Goal: Task Accomplishment & Management: Complete application form

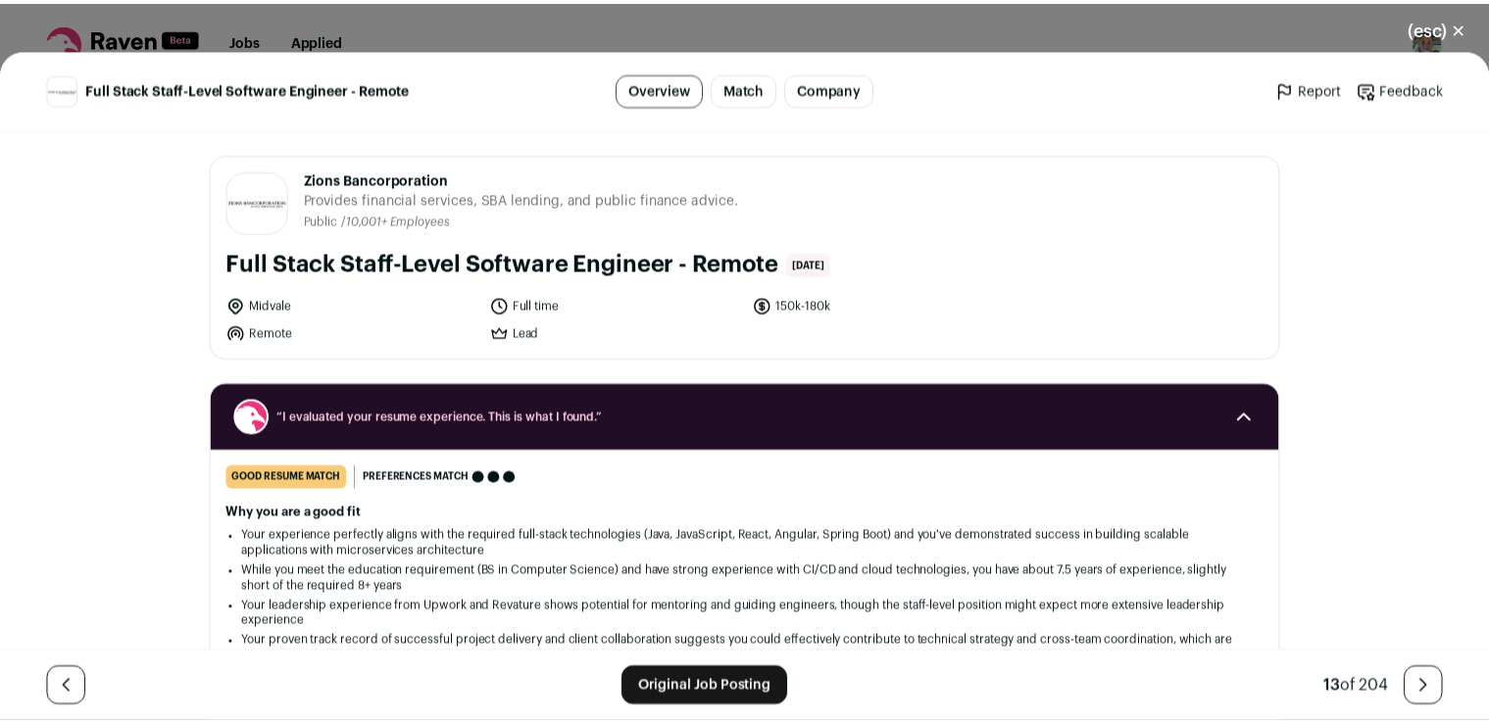
scroll to position [1593, 0]
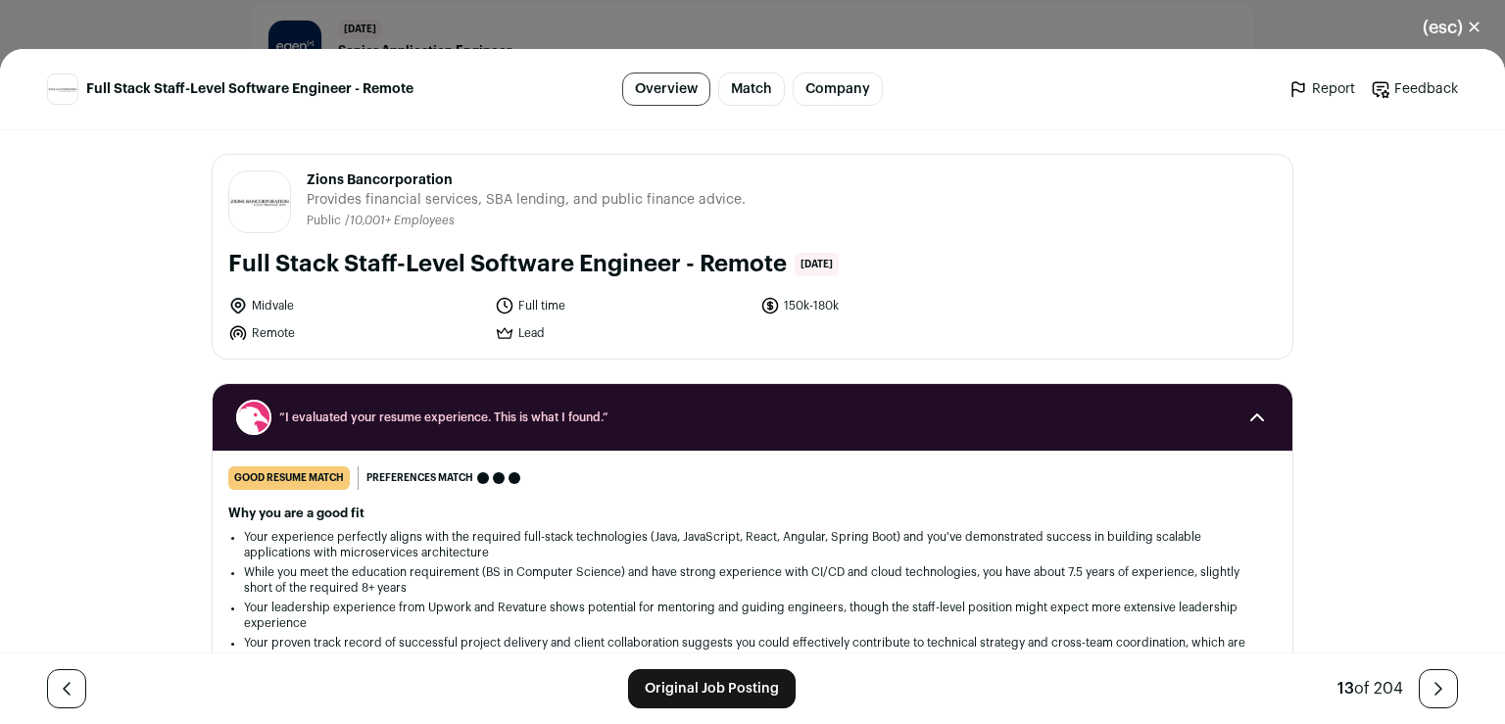
click at [1479, 28] on button "(esc) ✕" at bounding box center [1452, 27] width 106 height 43
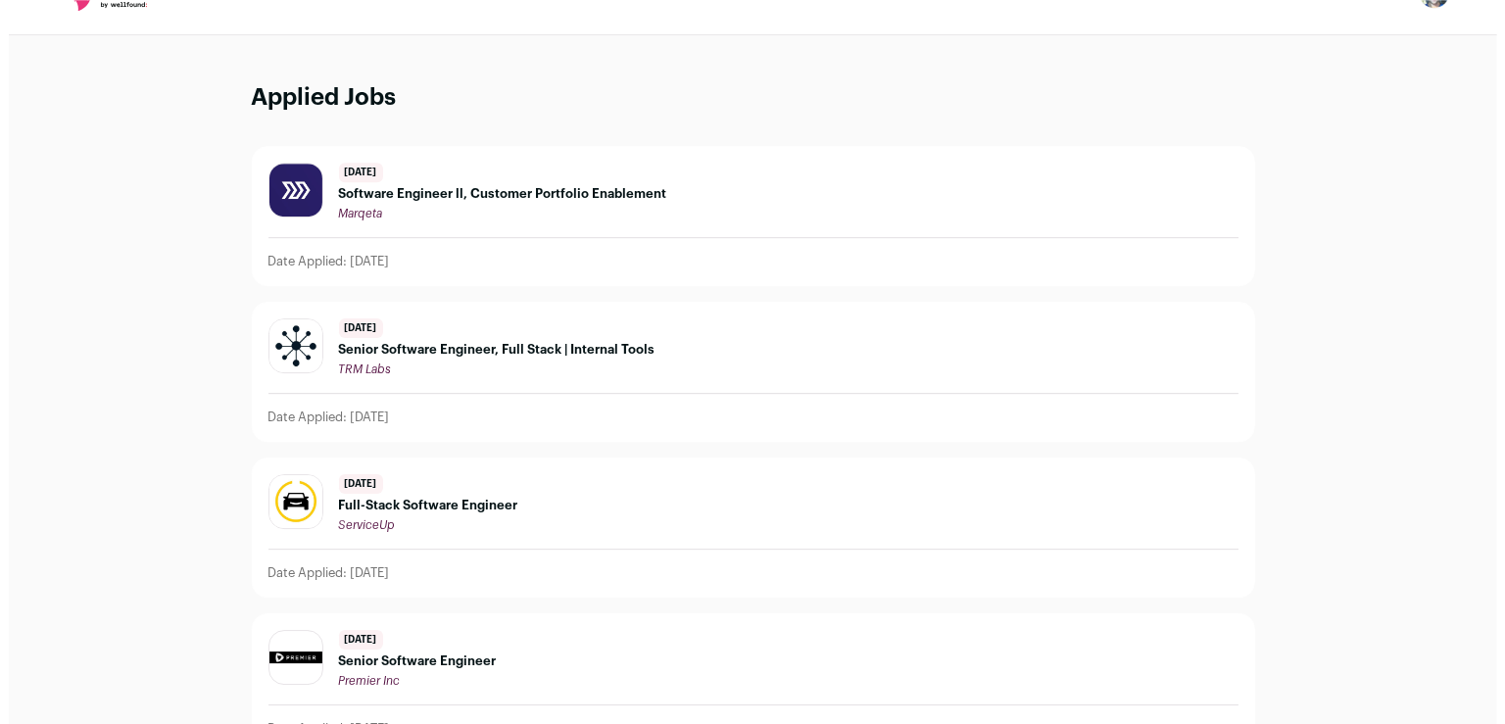
scroll to position [0, 0]
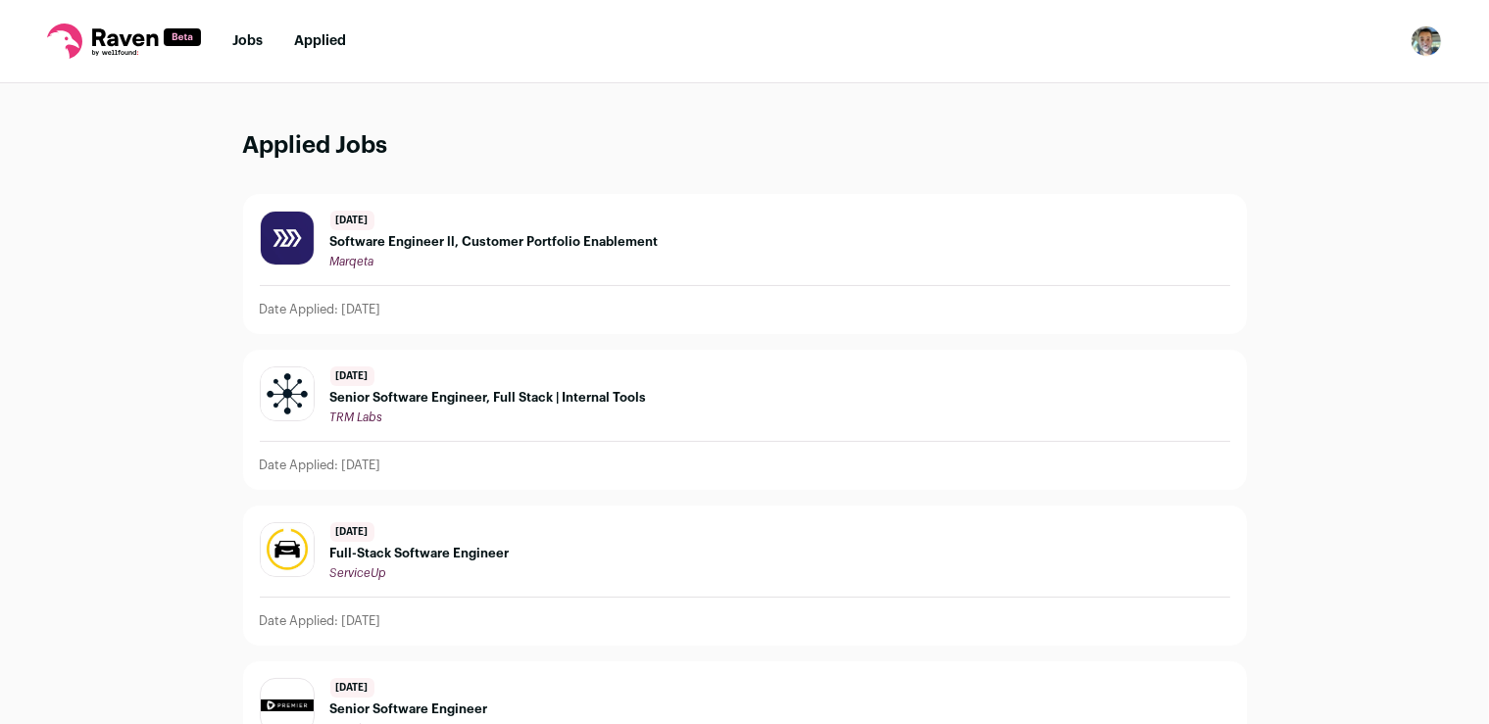
click at [254, 43] on link "Jobs" at bounding box center [247, 41] width 30 height 14
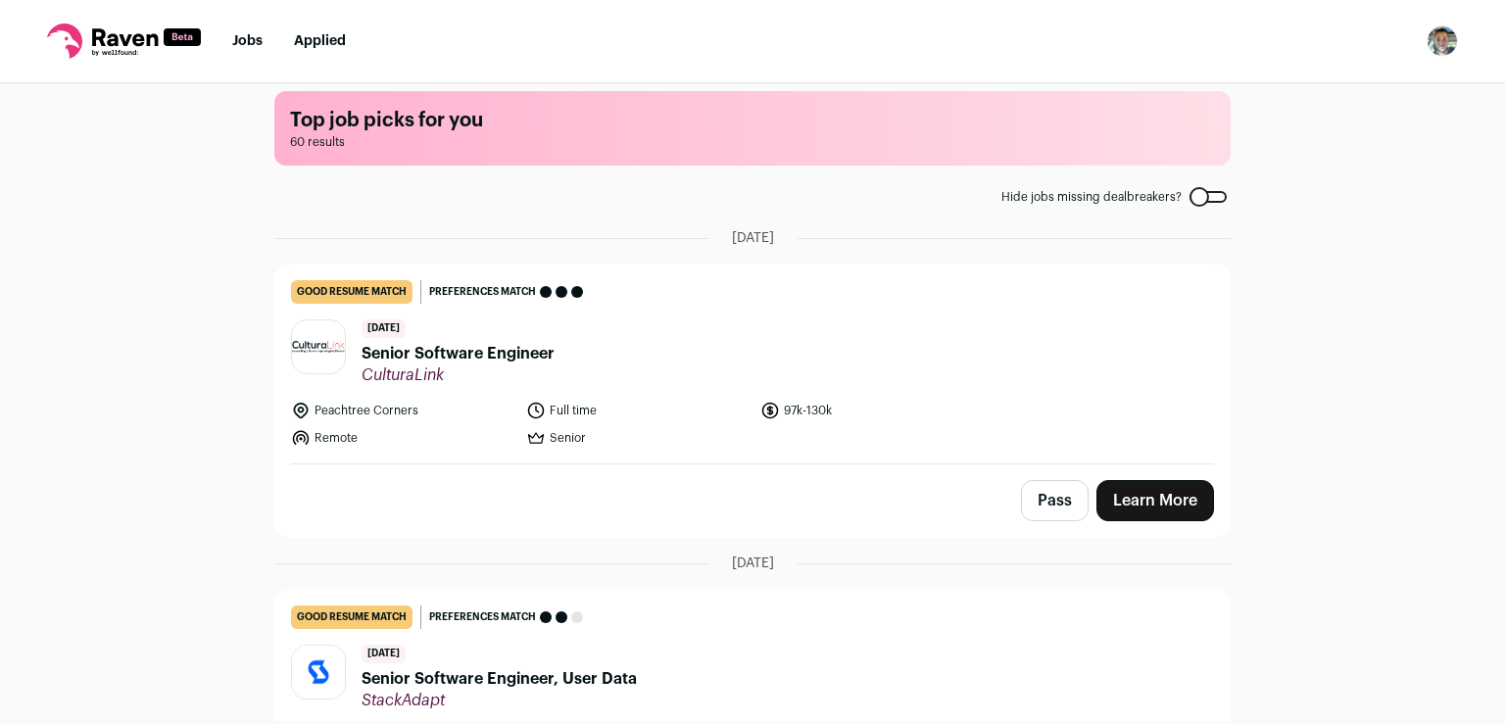
scroll to position [48, 0]
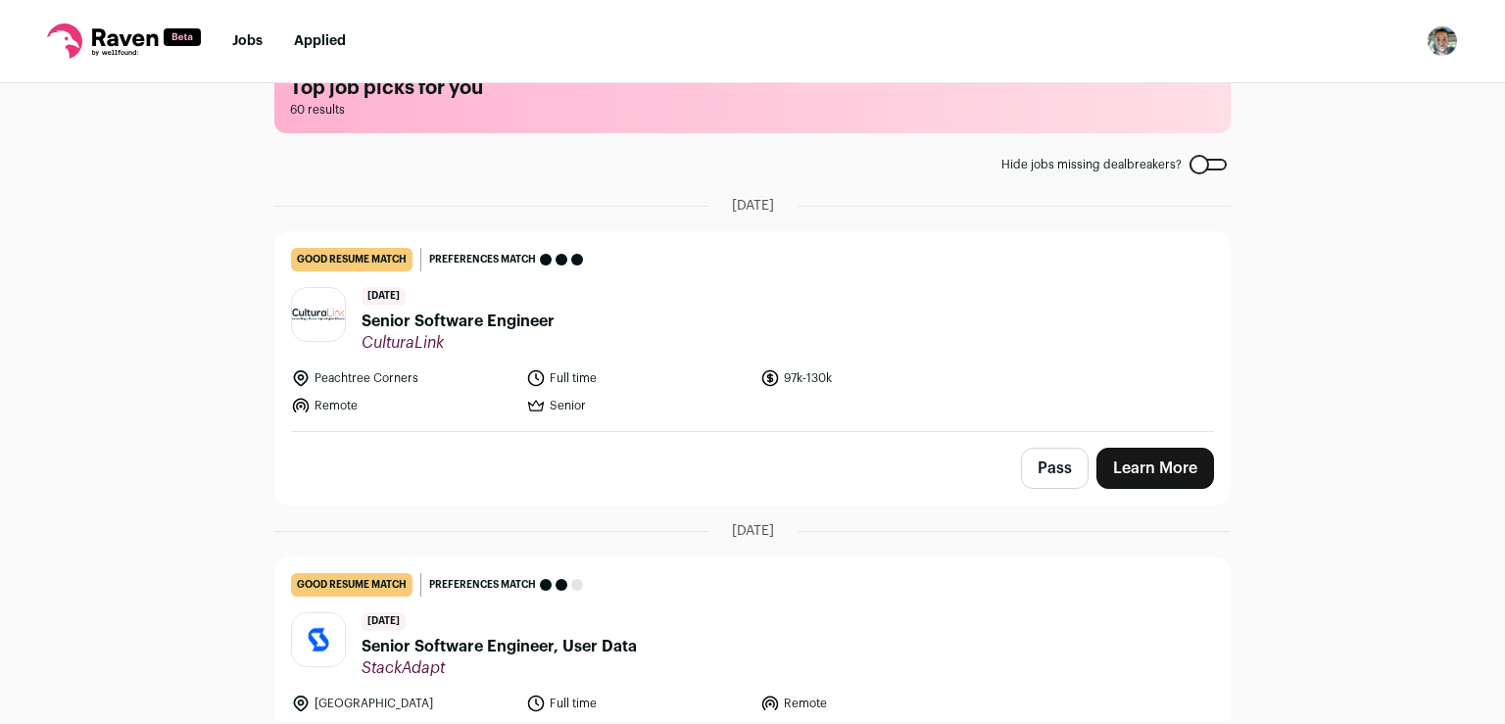
click at [1175, 474] on link "Learn More" at bounding box center [1156, 468] width 118 height 41
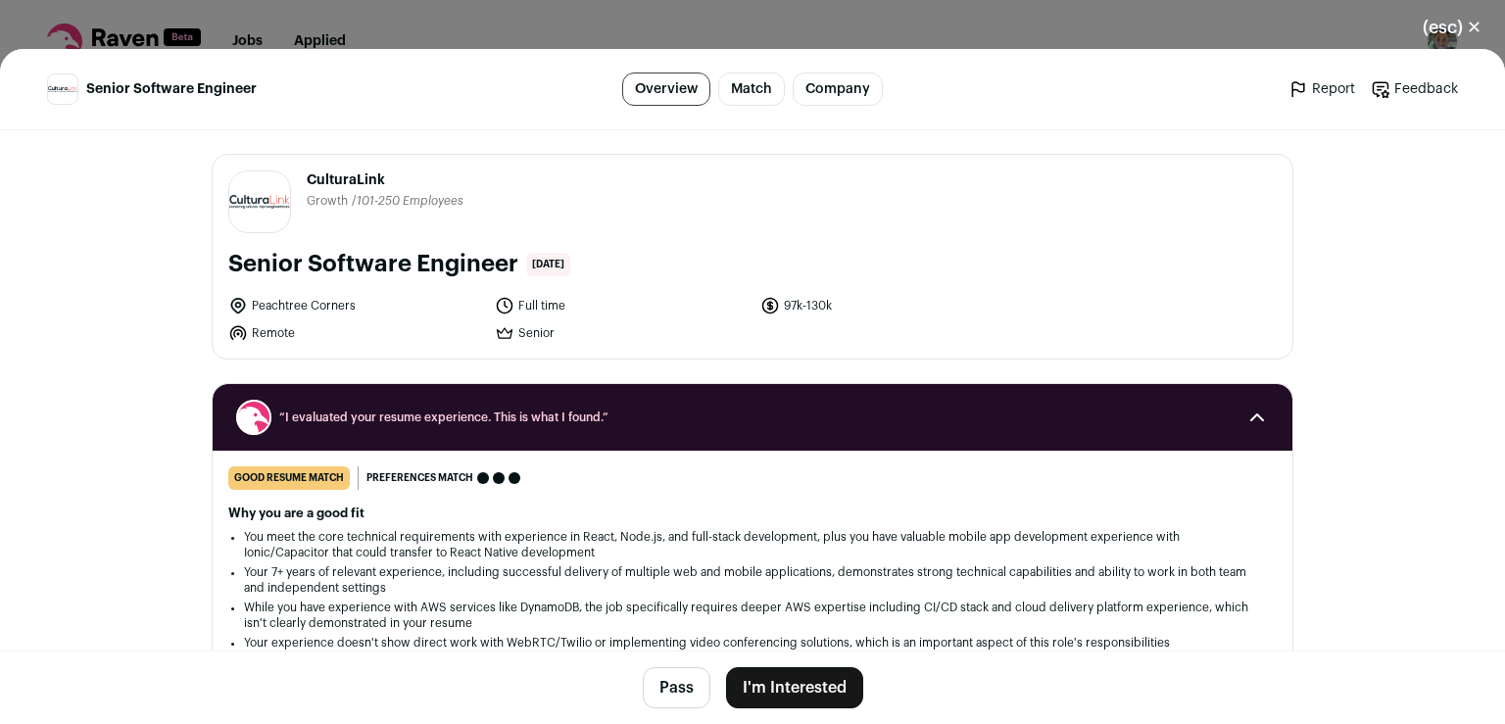
click at [790, 680] on button "I'm Interested" at bounding box center [794, 687] width 137 height 41
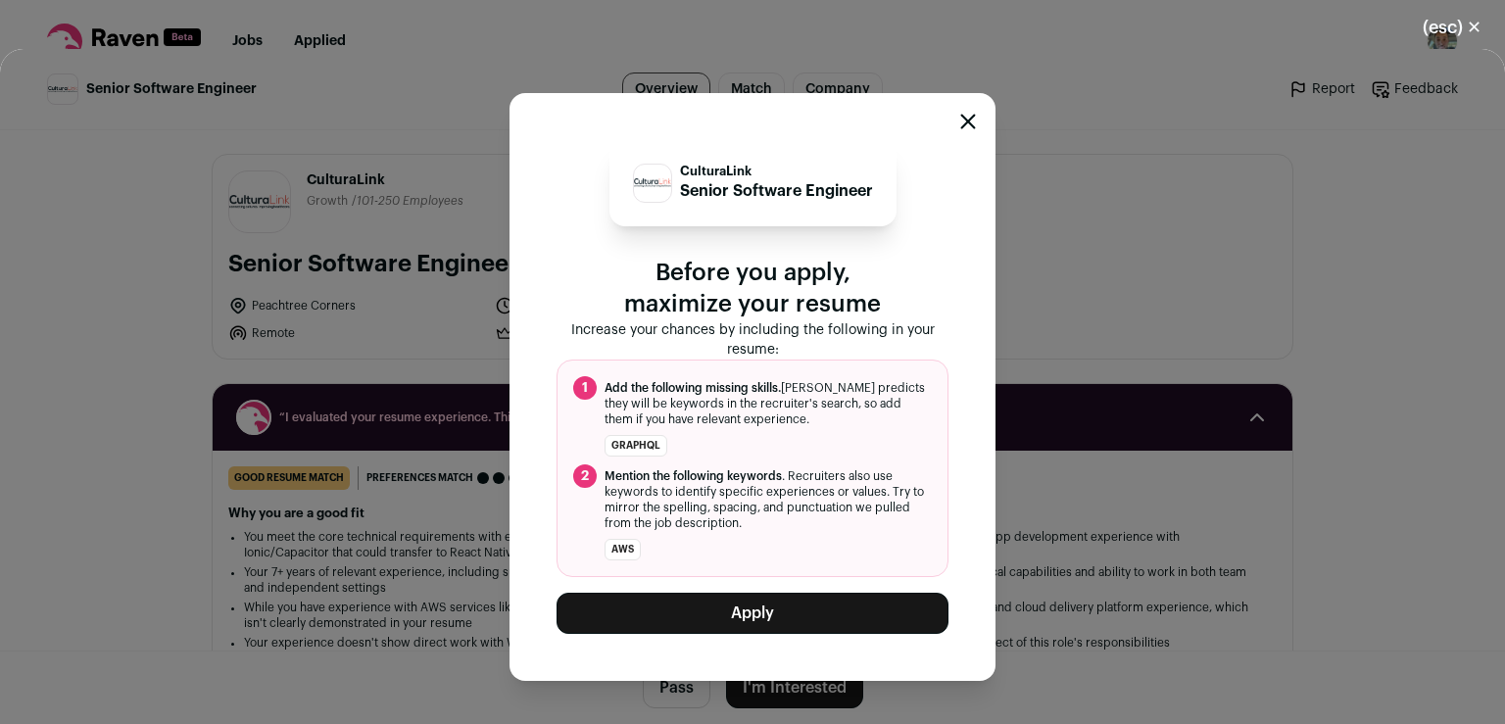
click at [794, 619] on button "Apply" at bounding box center [753, 613] width 392 height 41
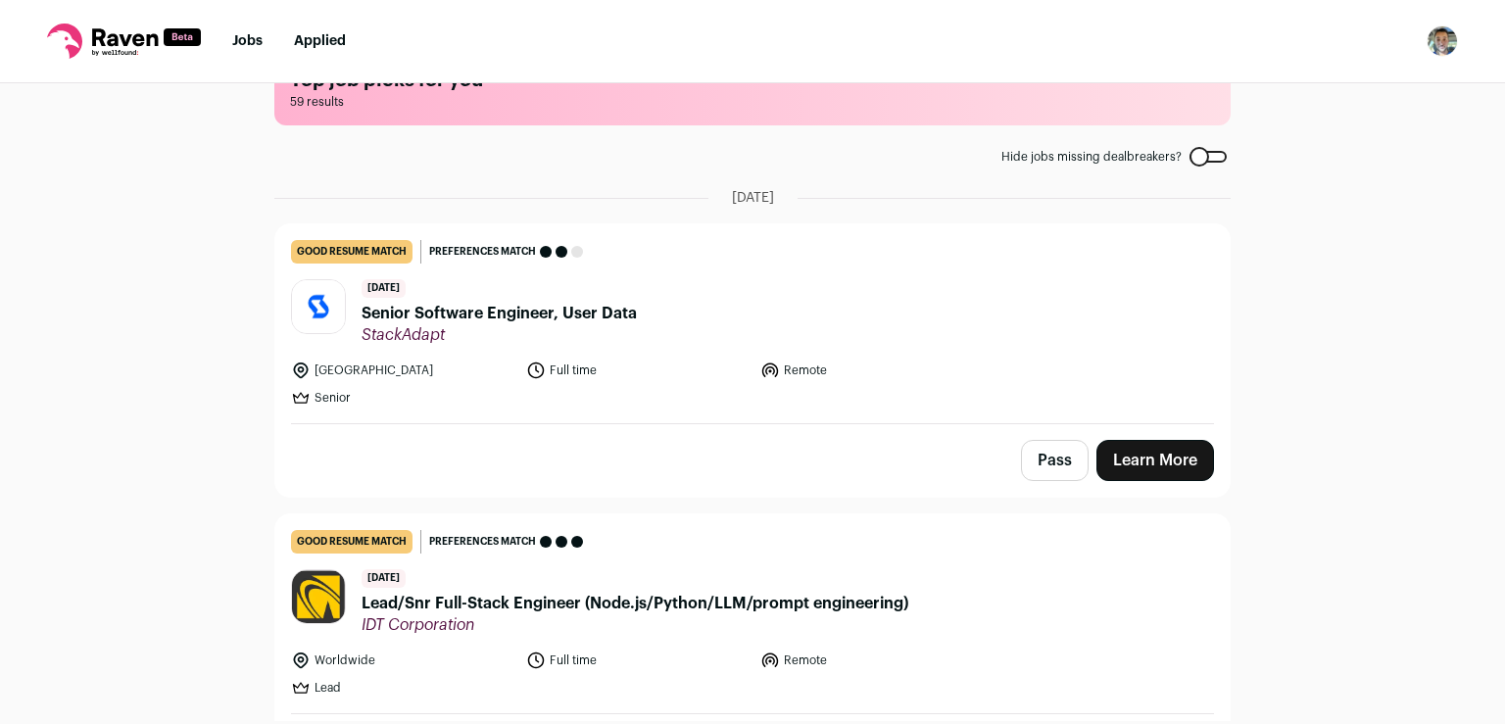
scroll to position [0, 0]
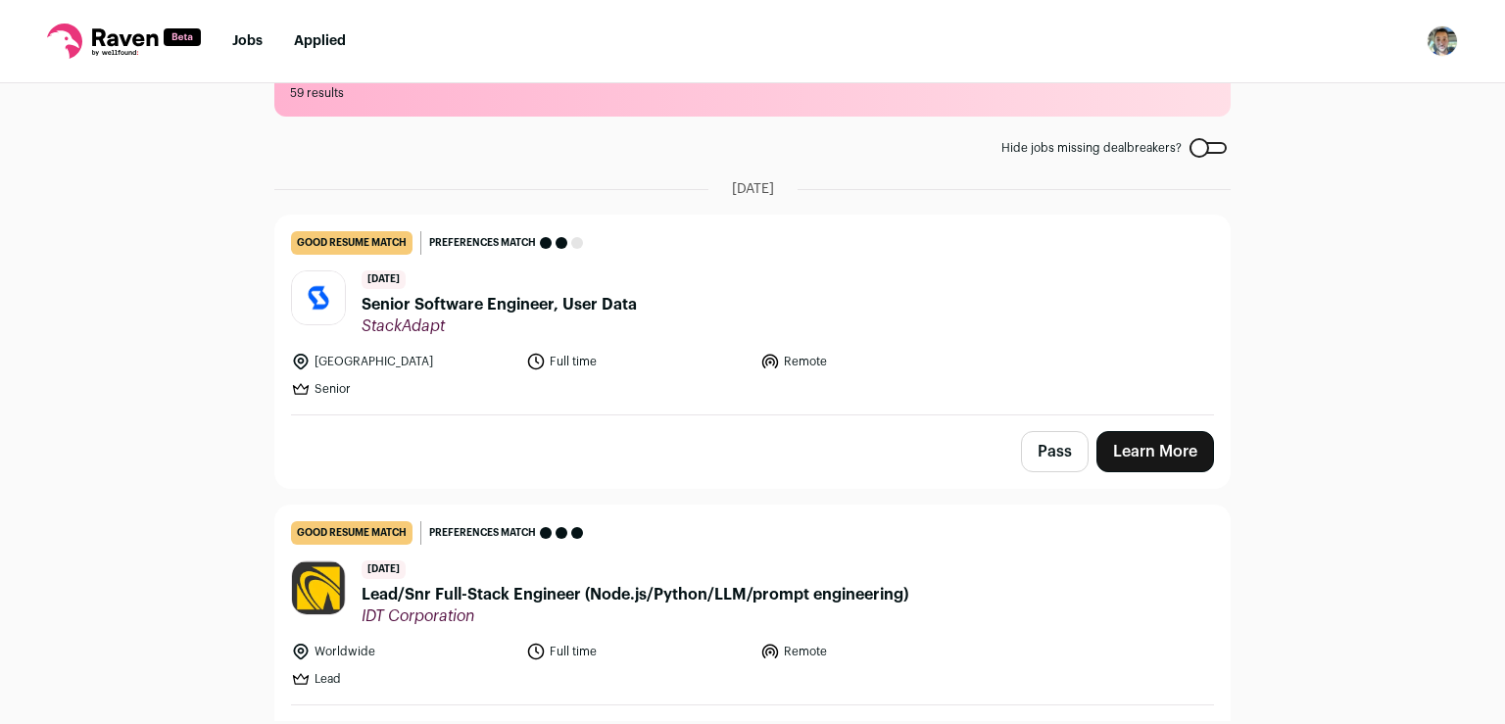
scroll to position [81, 0]
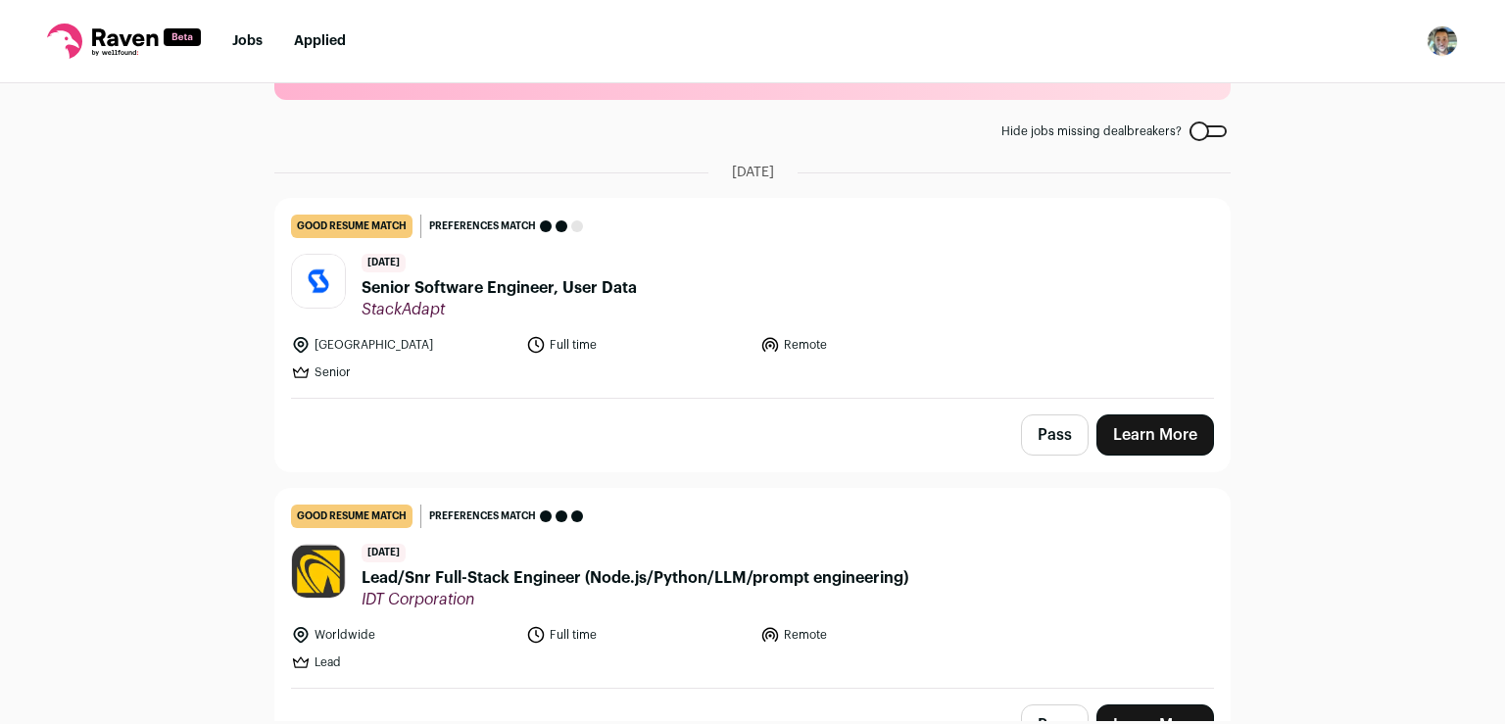
click at [1117, 423] on link "Learn More" at bounding box center [1156, 435] width 118 height 41
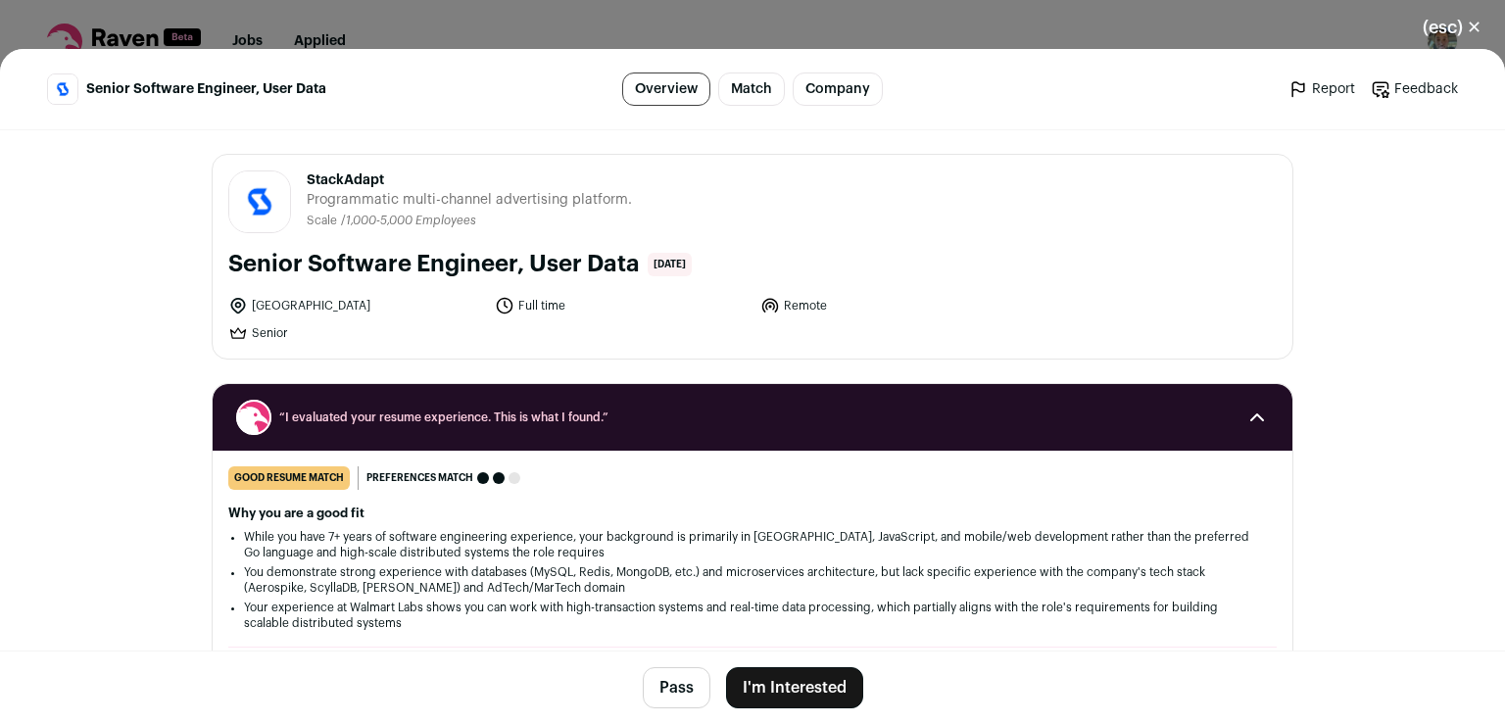
click at [820, 686] on button "I'm Interested" at bounding box center [794, 687] width 137 height 41
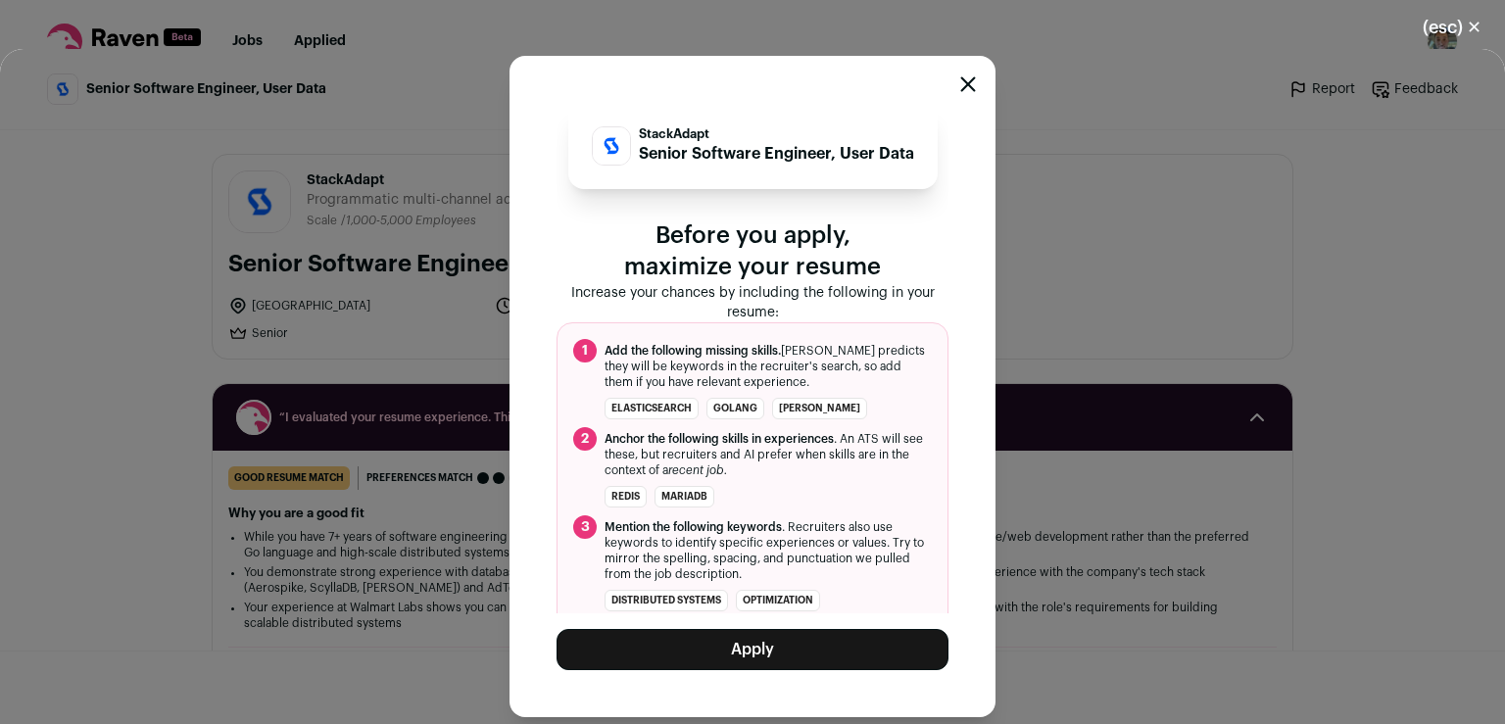
click at [806, 649] on button "Apply" at bounding box center [753, 649] width 392 height 41
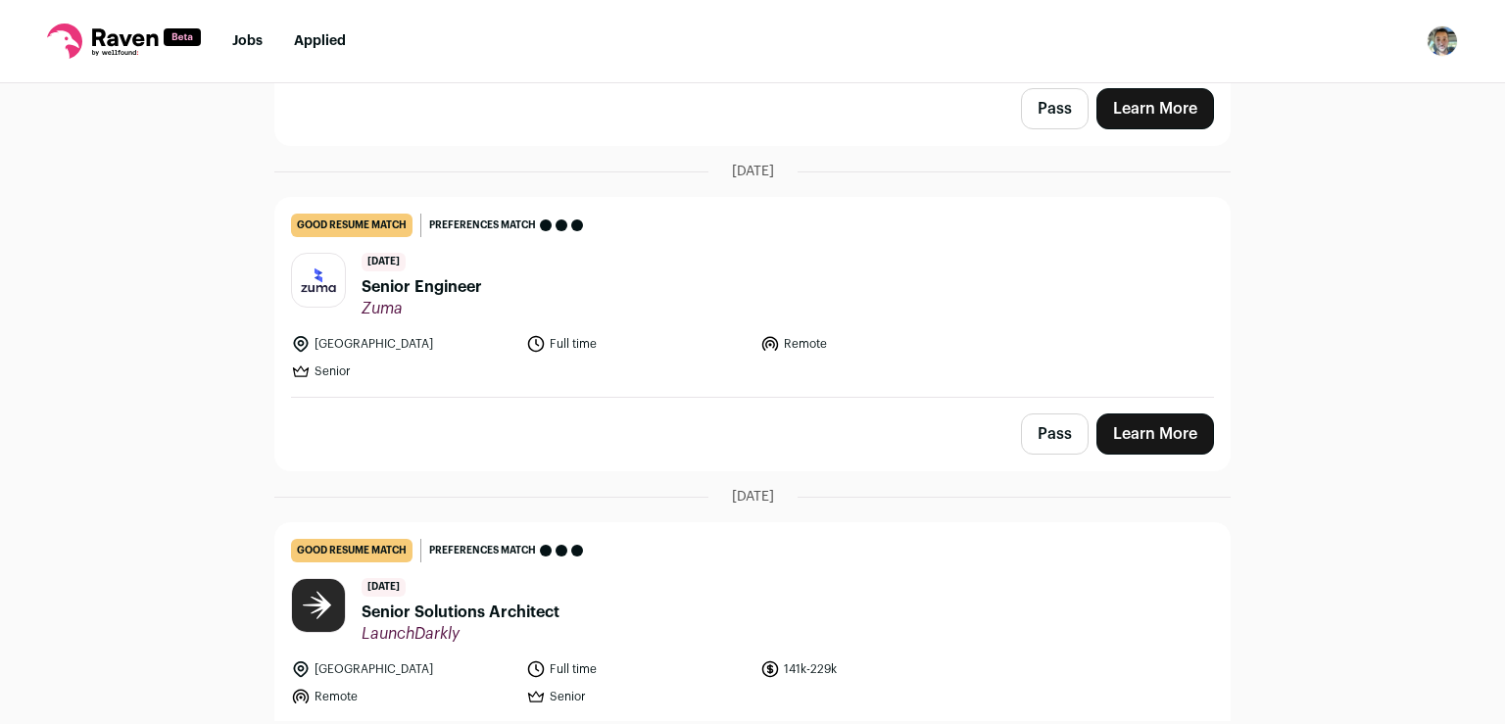
scroll to position [391, 0]
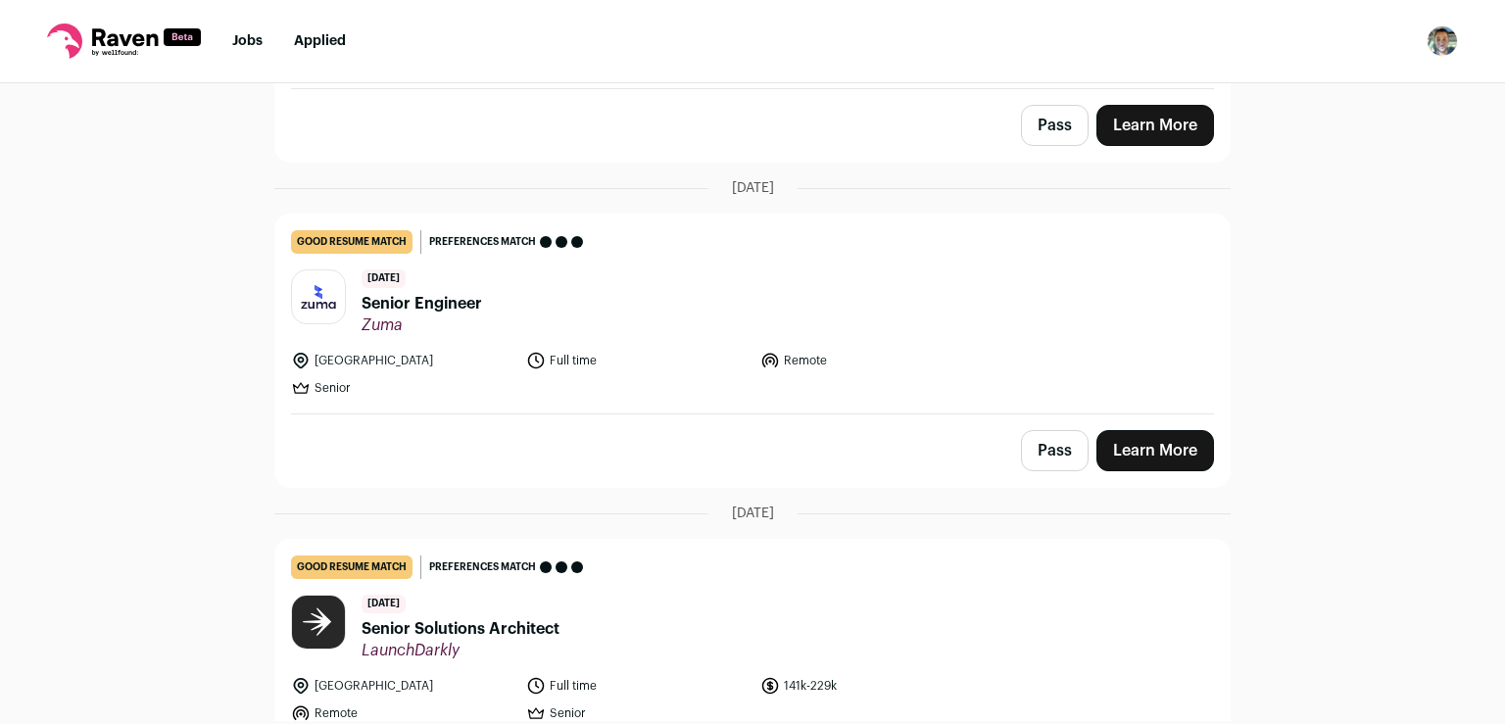
click at [1044, 452] on button "Pass" at bounding box center [1055, 450] width 68 height 41
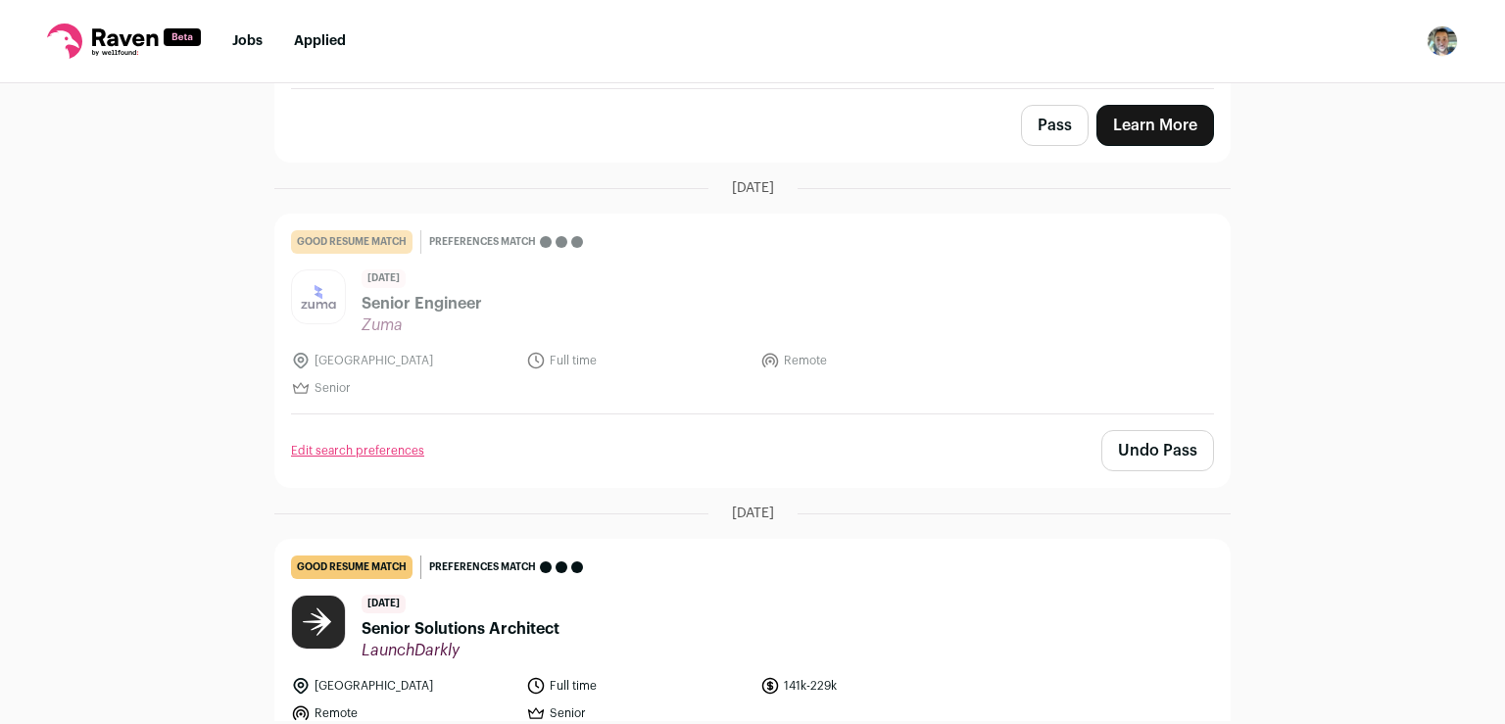
click at [1041, 123] on button "Pass" at bounding box center [1055, 125] width 68 height 41
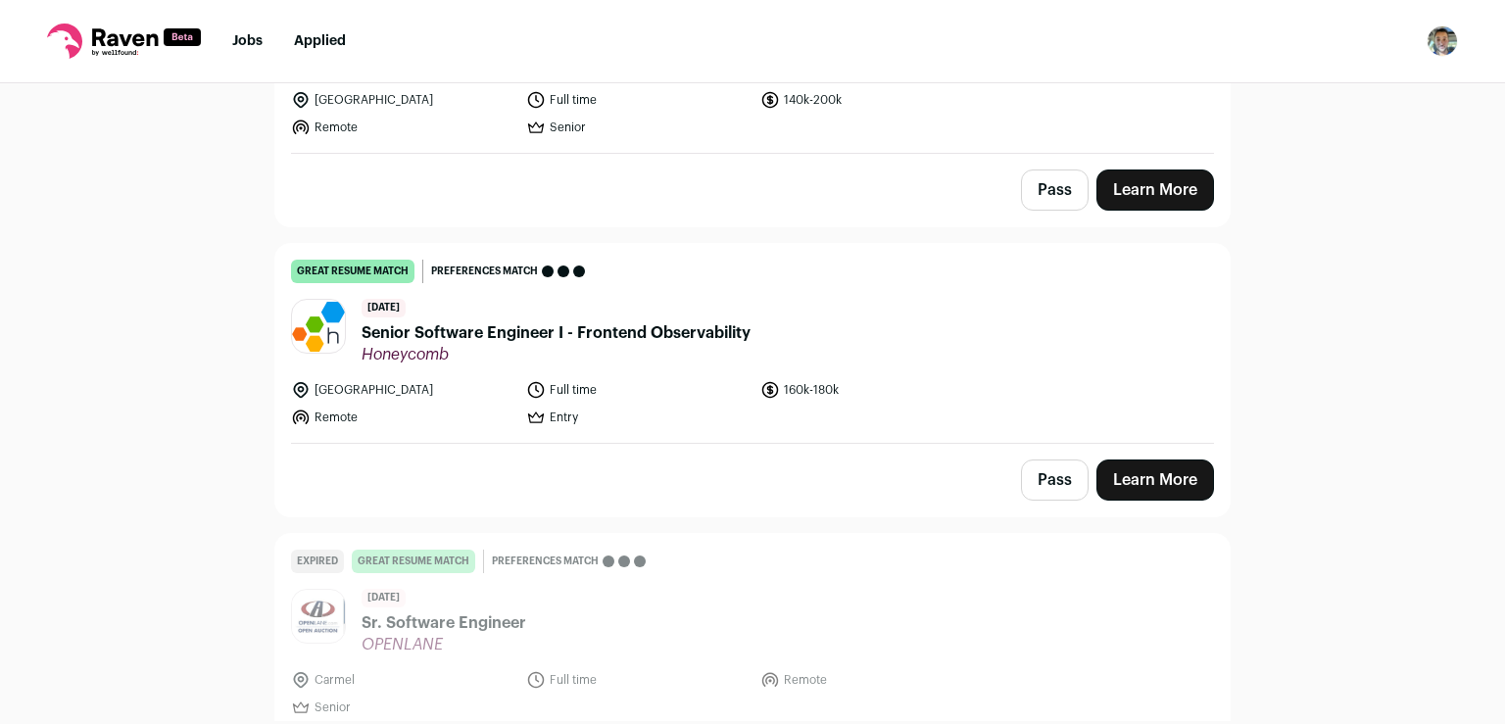
scroll to position [4219, 0]
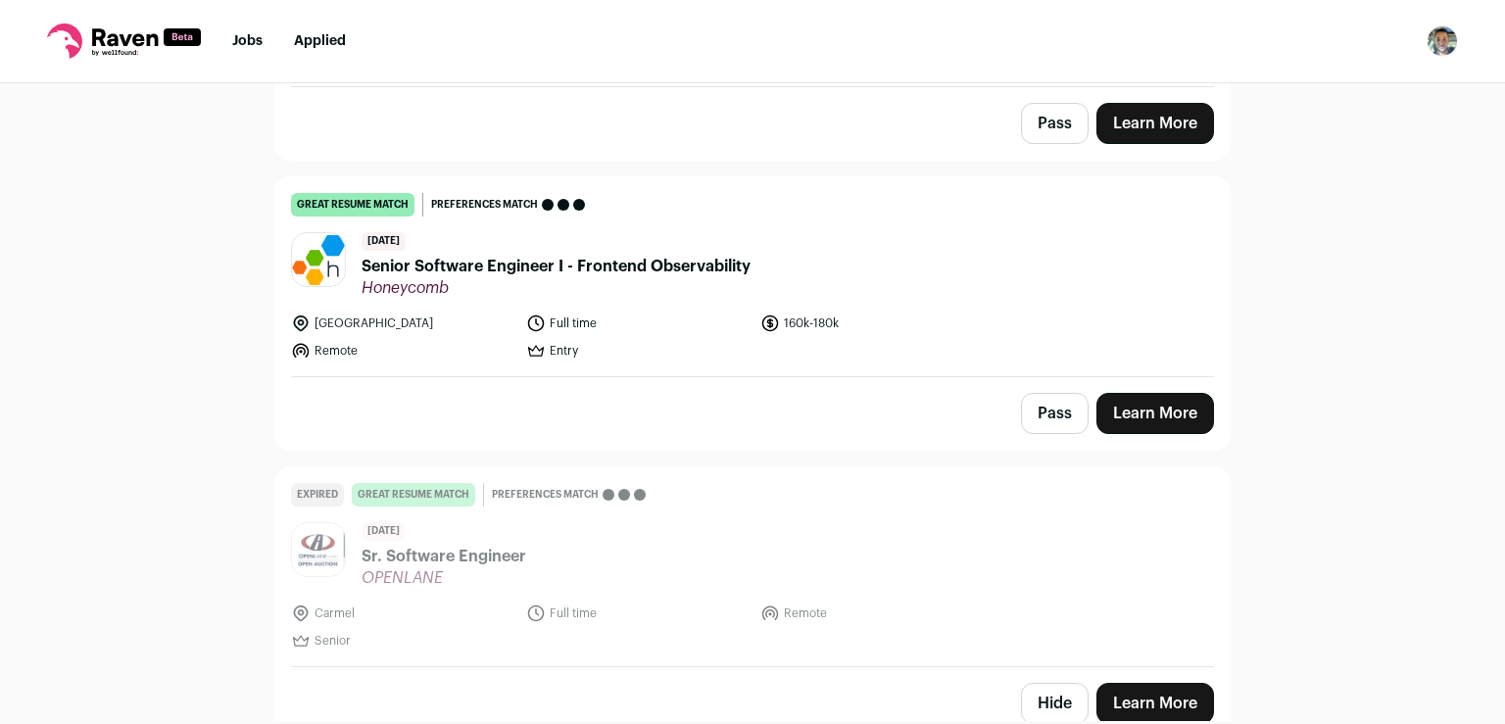
click at [1147, 393] on link "Learn More" at bounding box center [1156, 413] width 118 height 41
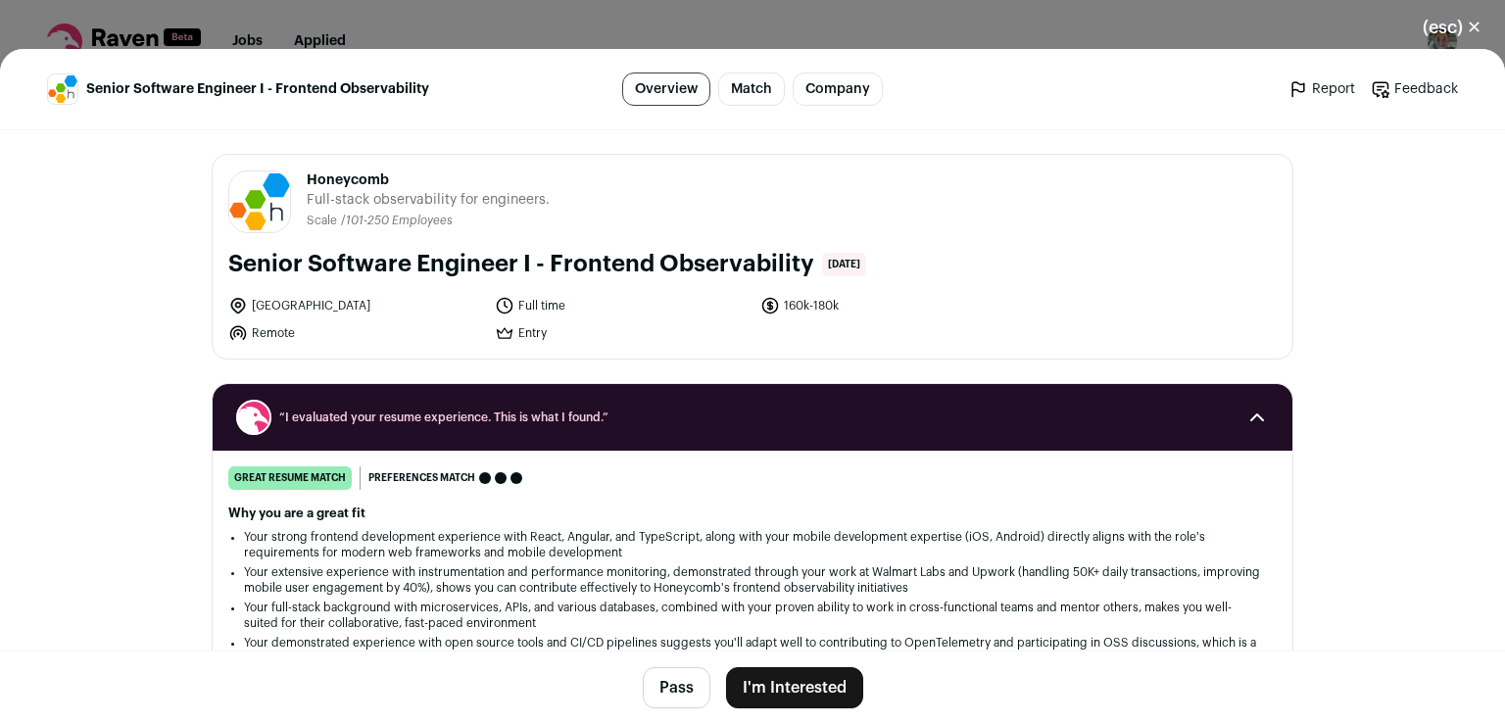
click at [768, 690] on button "I'm Interested" at bounding box center [794, 687] width 137 height 41
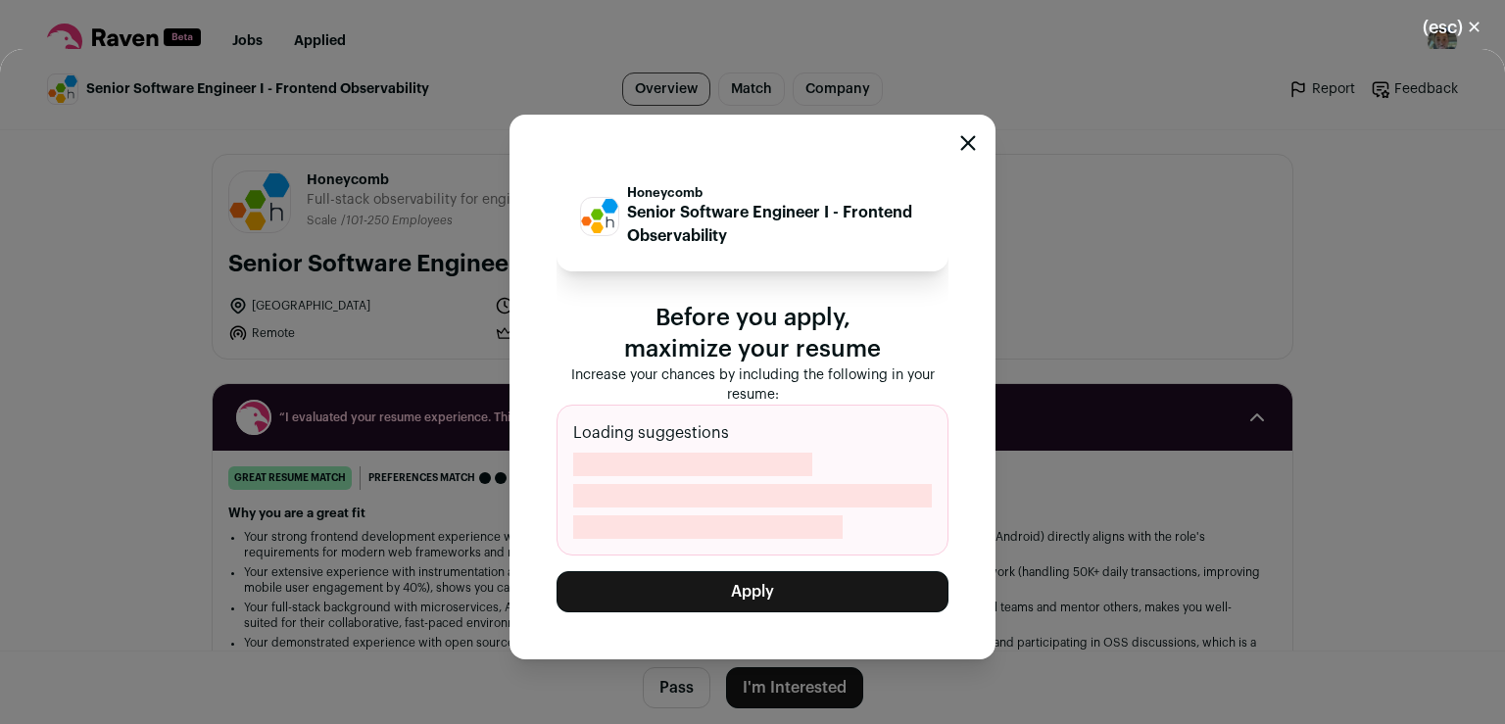
click at [782, 589] on button "Apply" at bounding box center [753, 591] width 392 height 41
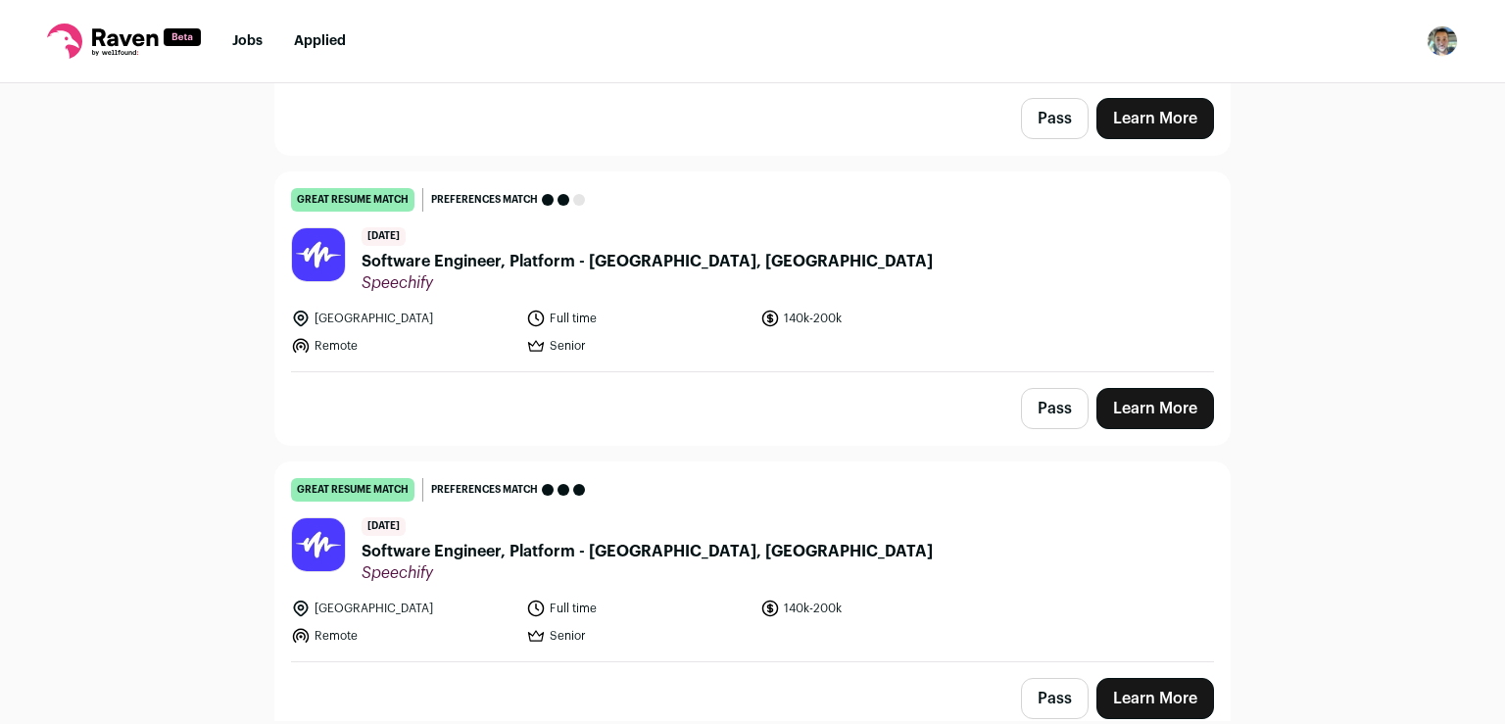
scroll to position [3665, 0]
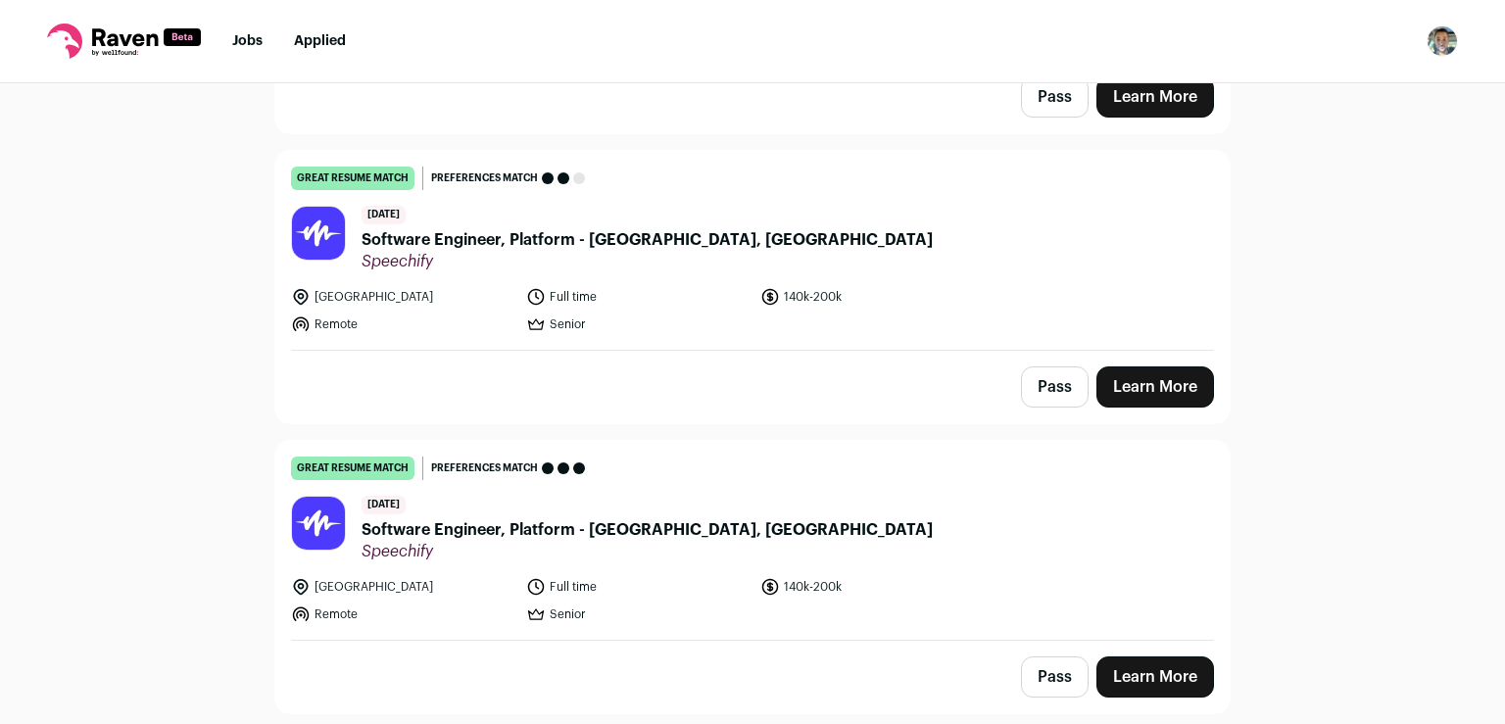
click at [1057, 367] on button "Pass" at bounding box center [1055, 387] width 68 height 41
click at [1055, 657] on button "Pass" at bounding box center [1055, 677] width 68 height 41
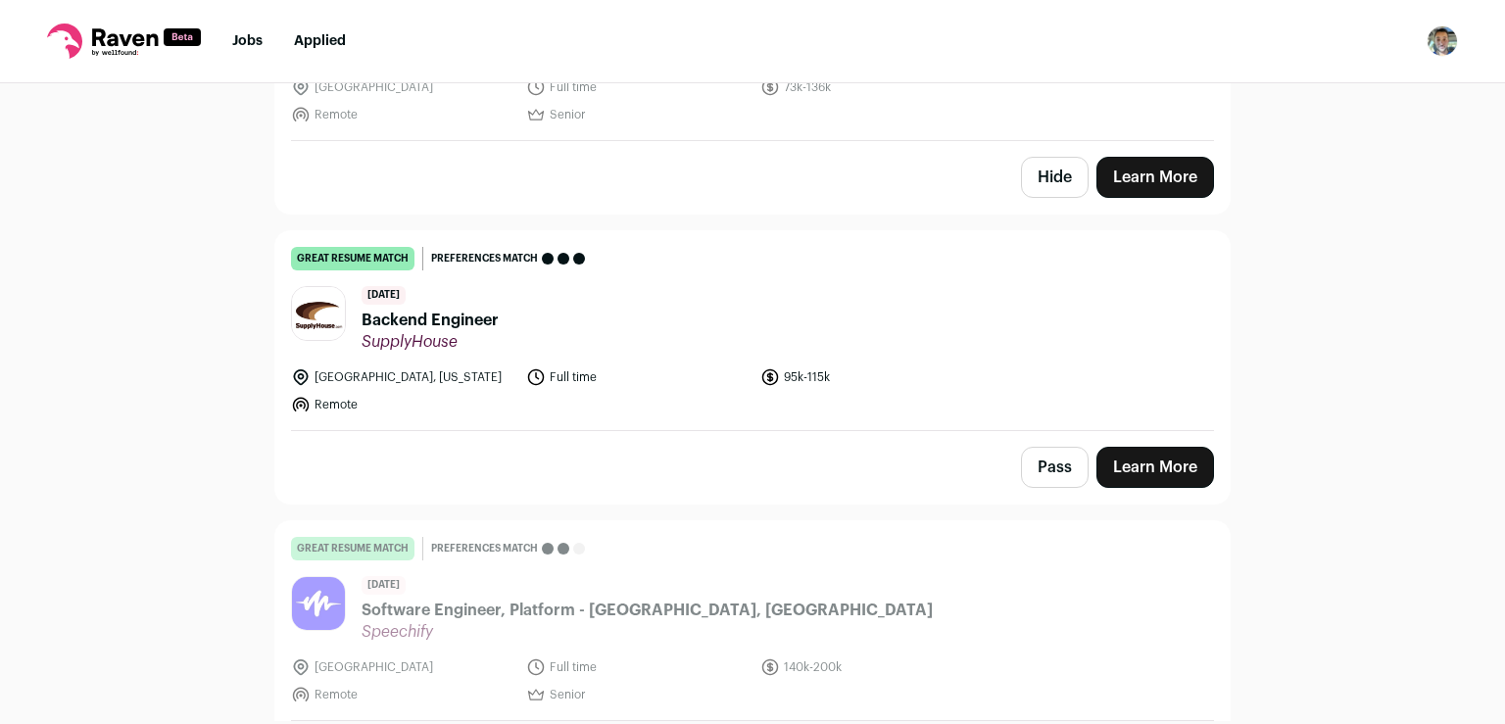
scroll to position [3316, 0]
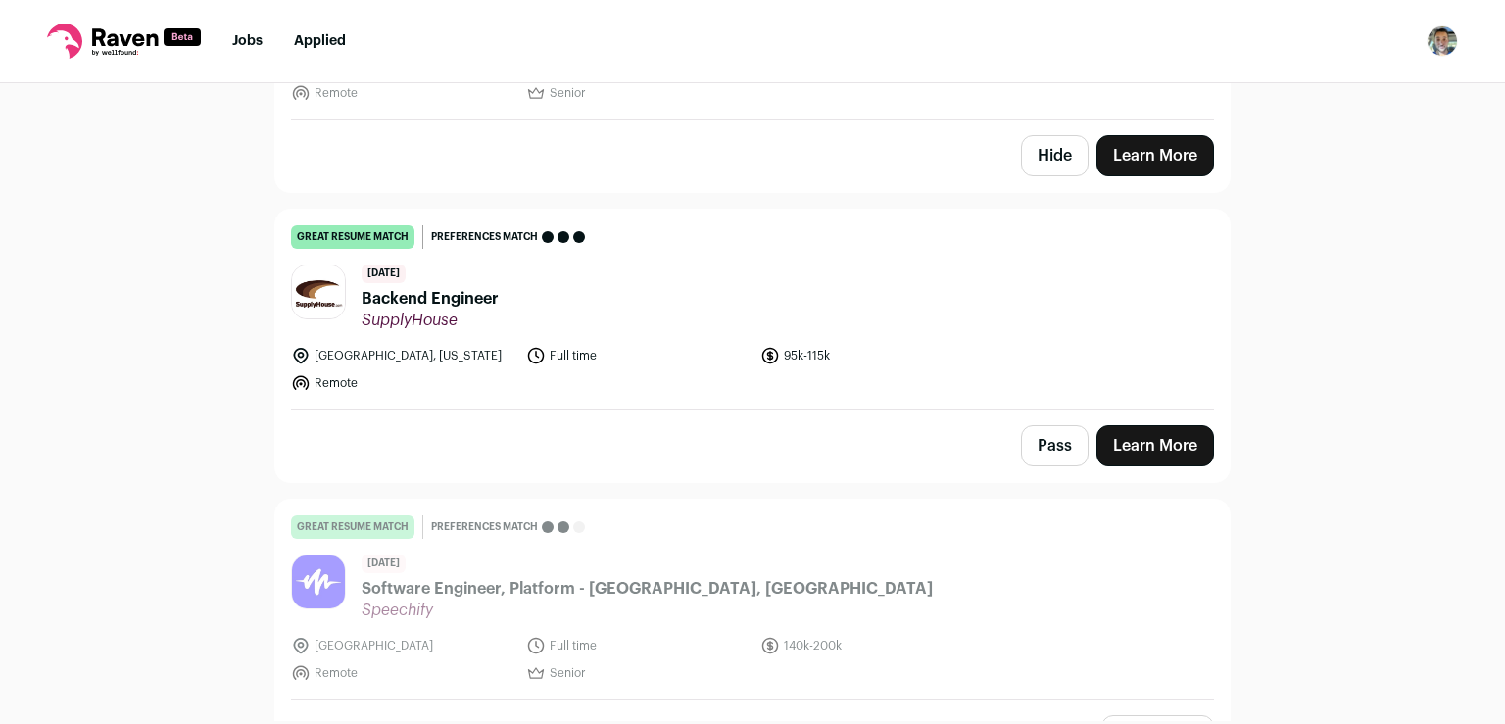
click at [1169, 427] on link "Learn More" at bounding box center [1156, 445] width 118 height 41
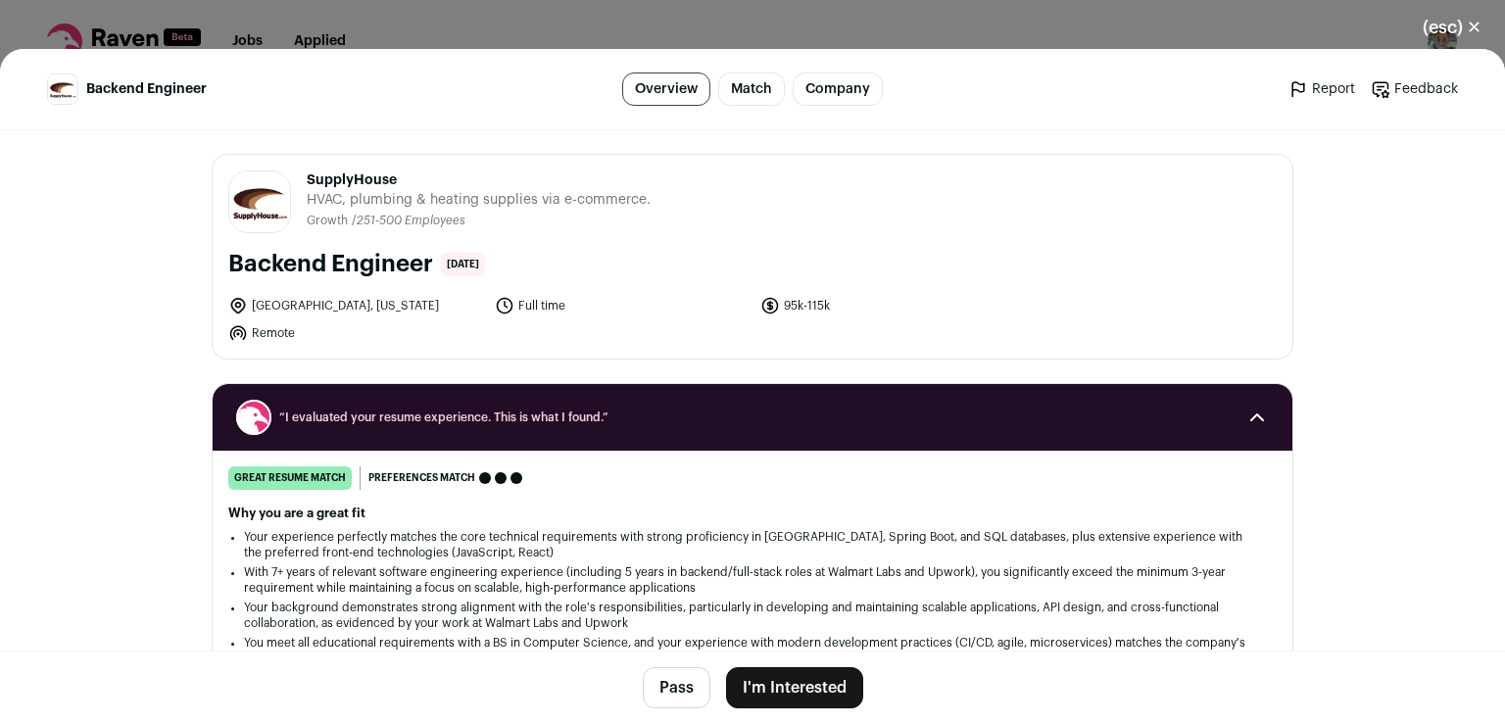
click at [760, 685] on button "I'm Interested" at bounding box center [794, 687] width 137 height 41
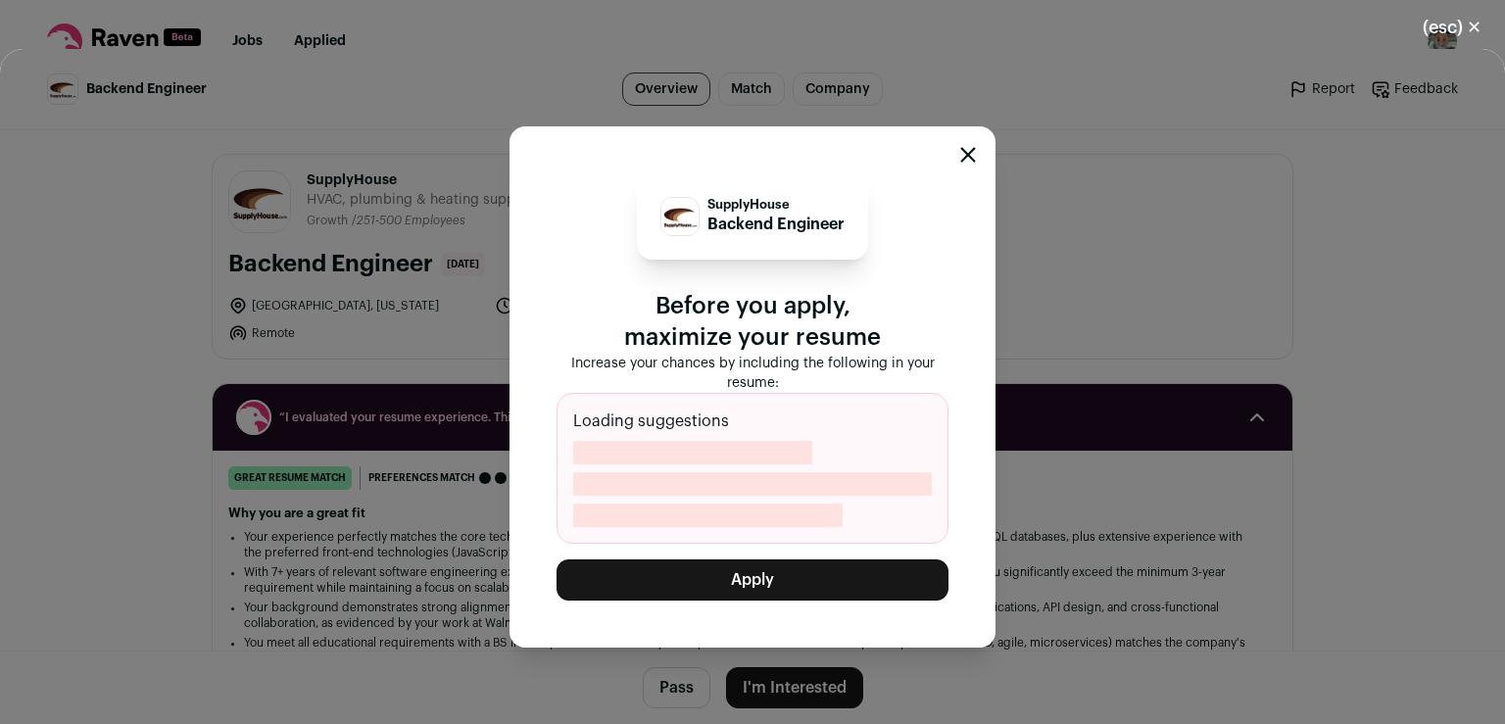
click at [768, 569] on button "Apply" at bounding box center [753, 580] width 392 height 41
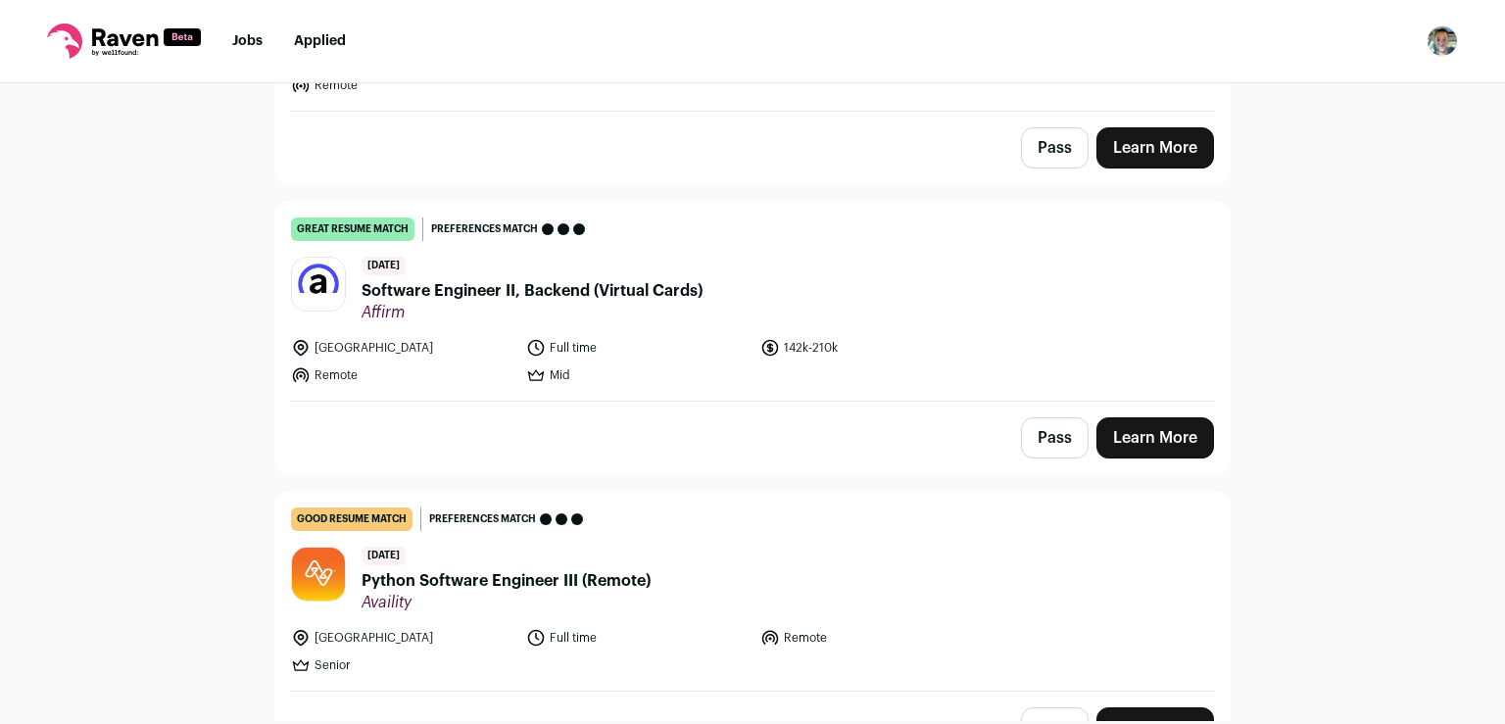
scroll to position [1352, 0]
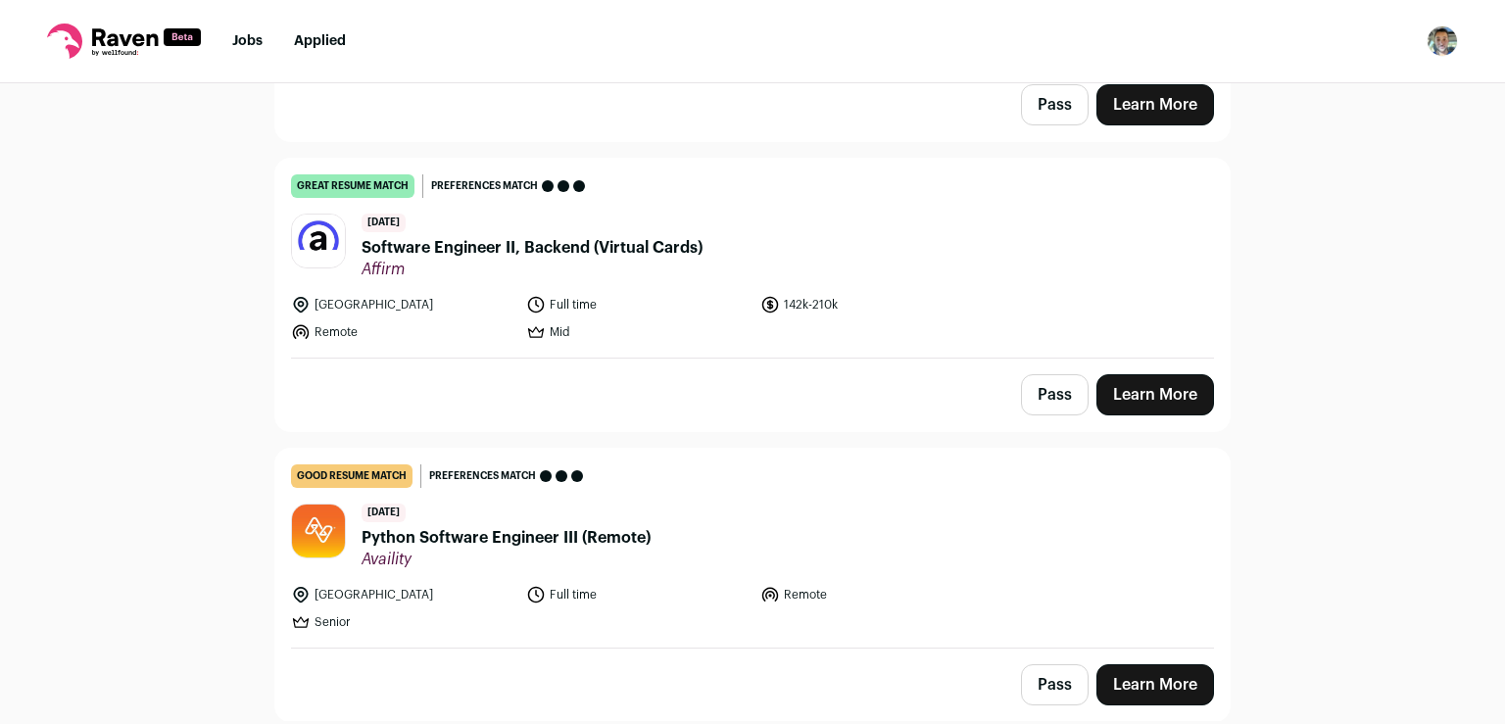
drag, startPoint x: 1501, startPoint y: 149, endPoint x: 1502, endPoint y: 159, distance: 9.8
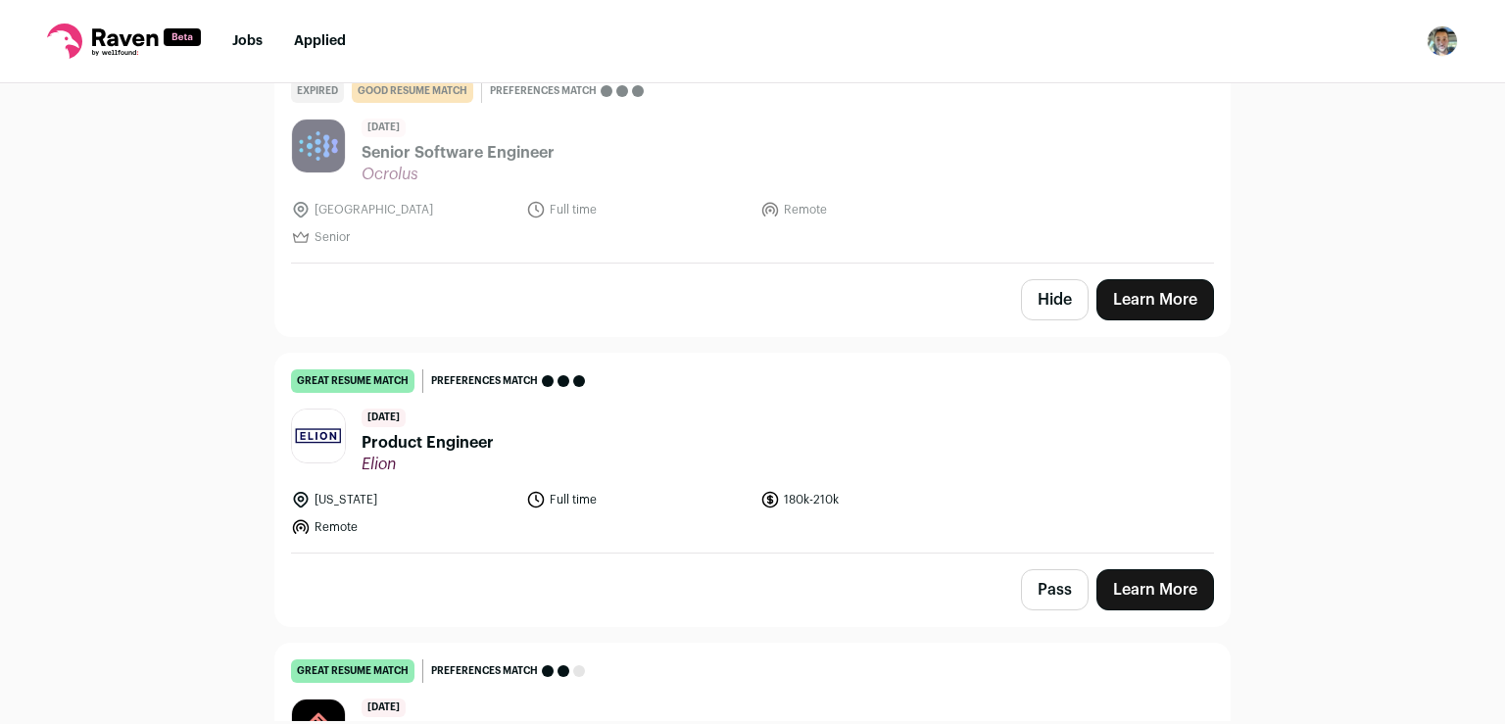
scroll to position [0, 0]
